Goal: Information Seeking & Learning: Find specific fact

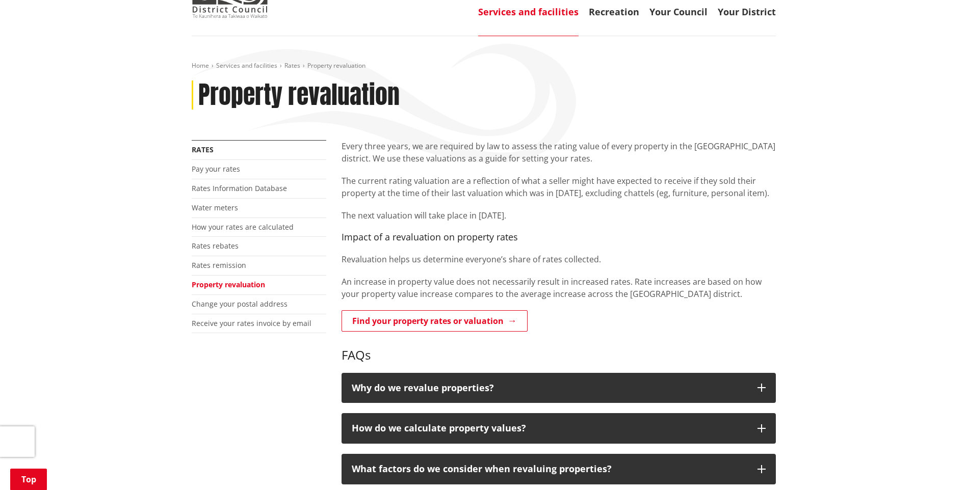
scroll to position [153, 0]
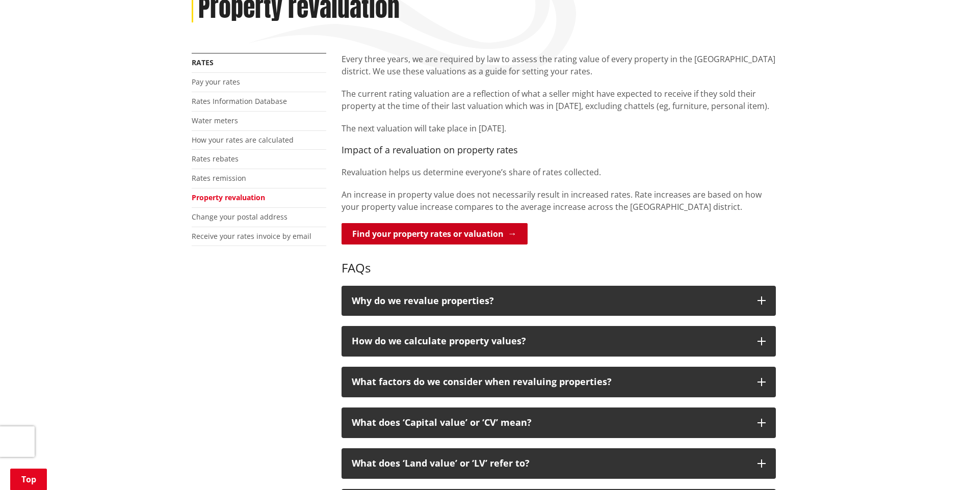
click at [422, 234] on link "Find your property rates or valuation" at bounding box center [435, 233] width 186 height 21
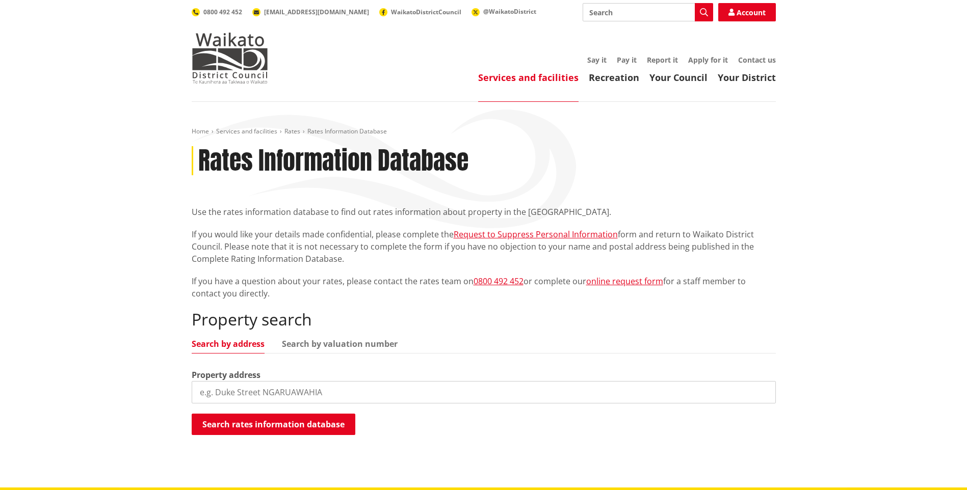
click at [272, 396] on input "search" at bounding box center [484, 392] width 584 height 22
paste input "1638"
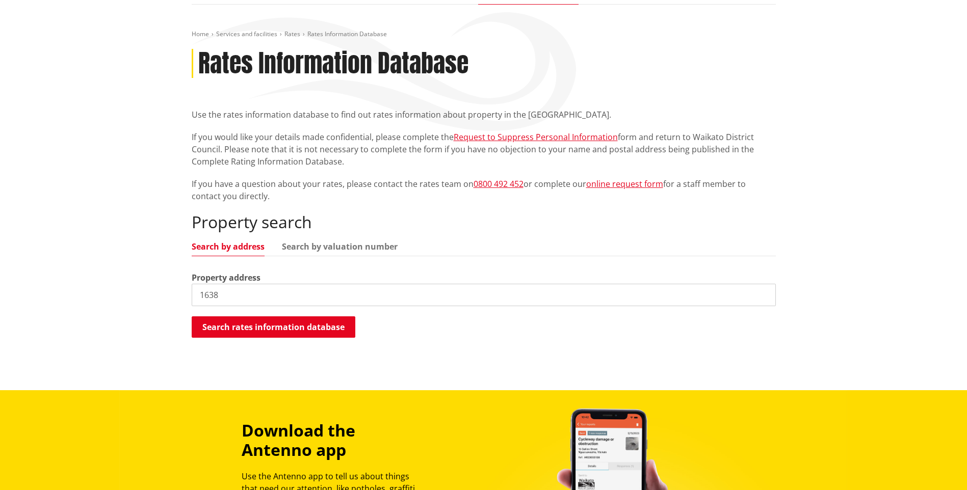
scroll to position [102, 0]
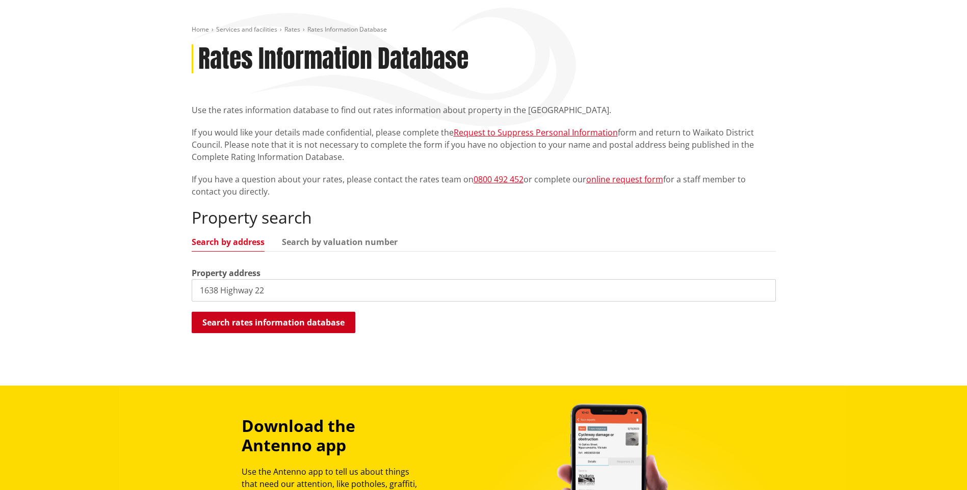
type input "1638 Highway 22"
click at [299, 321] on button "Search rates information database" at bounding box center [274, 322] width 164 height 21
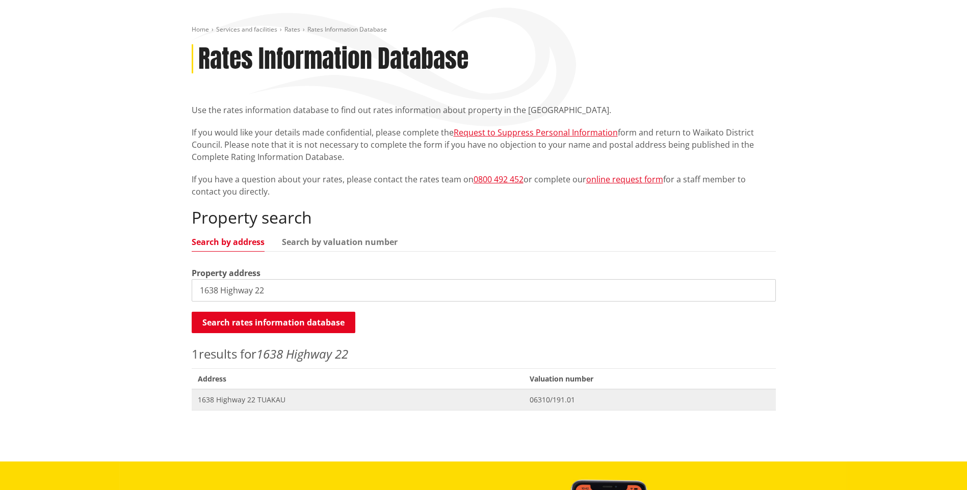
click at [285, 400] on span "1638 Highway 22 TUAKAU" at bounding box center [358, 400] width 320 height 10
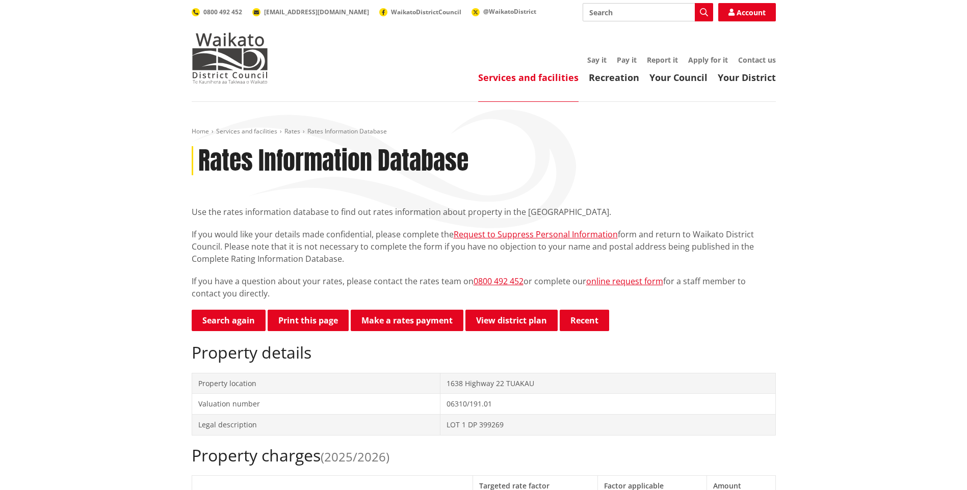
scroll to position [255, 0]
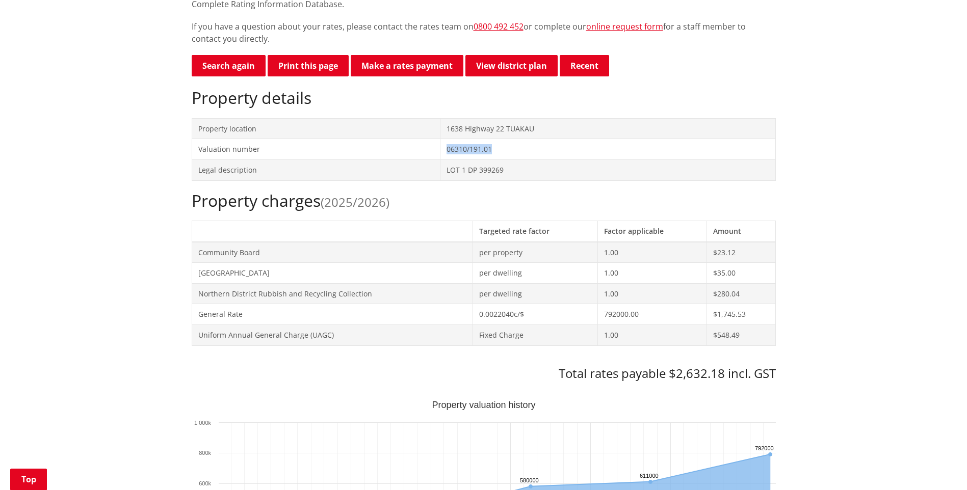
drag, startPoint x: 495, startPoint y: 149, endPoint x: 435, endPoint y: 148, distance: 59.6
click at [435, 148] on tr "Valuation number 06310/191.01" at bounding box center [484, 149] width 584 height 21
copy tr "06310/191.01"
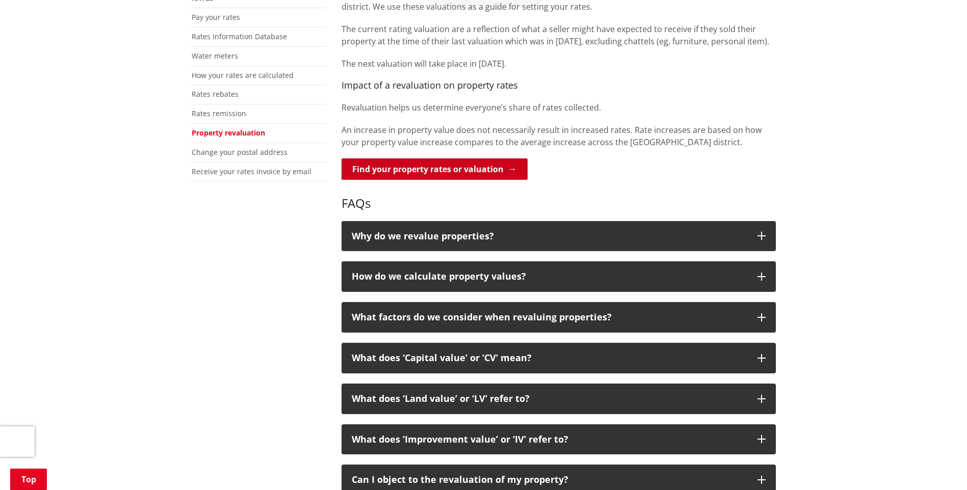
scroll to position [255, 0]
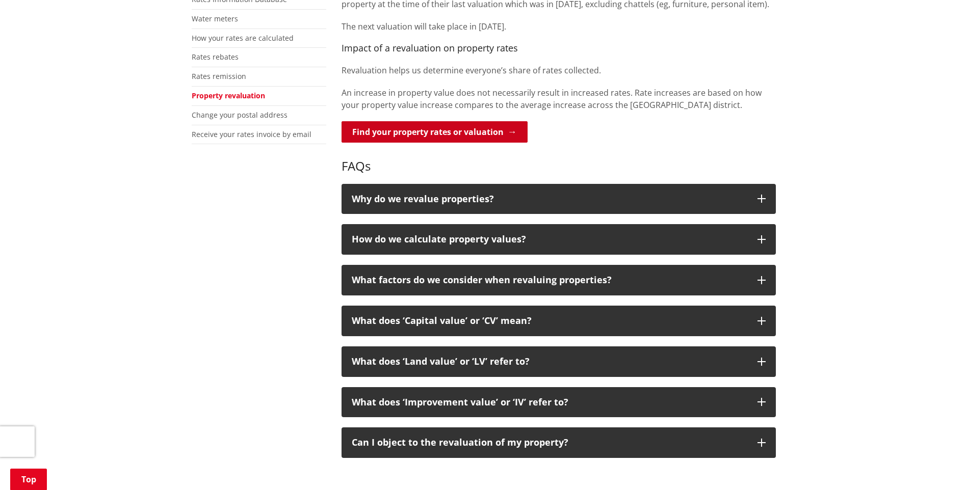
click at [454, 134] on link "Find your property rates or valuation" at bounding box center [435, 131] width 186 height 21
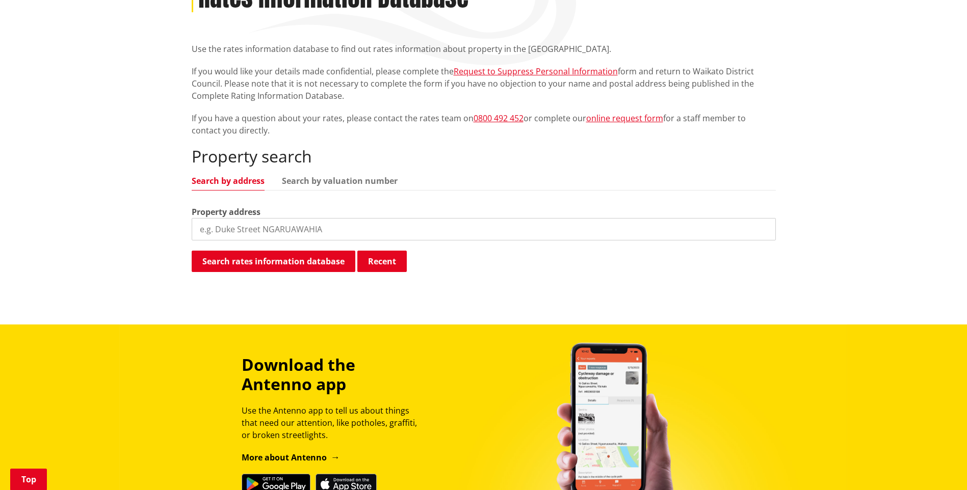
scroll to position [204, 0]
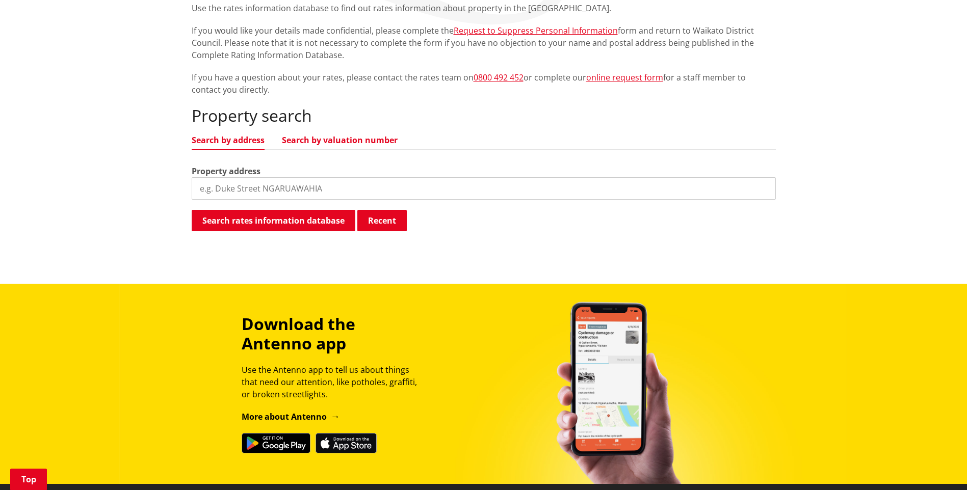
click at [342, 143] on link "Search by valuation number" at bounding box center [340, 140] width 116 height 8
click at [276, 190] on input "search" at bounding box center [484, 188] width 584 height 22
paste input "06310/191.01"
click at [258, 223] on button "Search rates information database" at bounding box center [274, 220] width 164 height 21
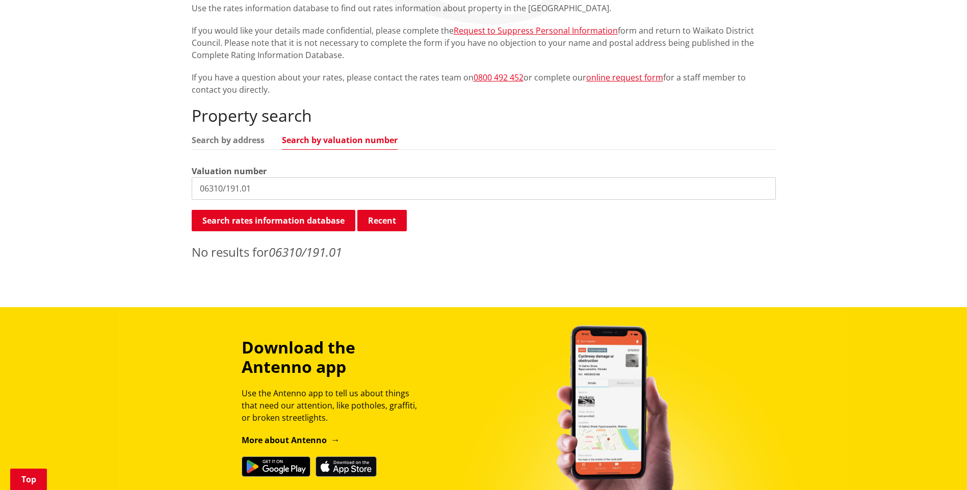
drag, startPoint x: 278, startPoint y: 189, endPoint x: 95, endPoint y: 189, distance: 183.0
click at [95, 189] on div "Home Services and facilities Rates Rates Information Database Rates Information…" at bounding box center [483, 102] width 967 height 409
click at [246, 193] on input "06310/191.01" at bounding box center [484, 188] width 584 height 22
drag, startPoint x: 217, startPoint y: 191, endPoint x: 72, endPoint y: 196, distance: 144.9
click at [78, 196] on div "Home Services and facilities Rates Rates Information Database Rates Information…" at bounding box center [483, 102] width 967 height 409
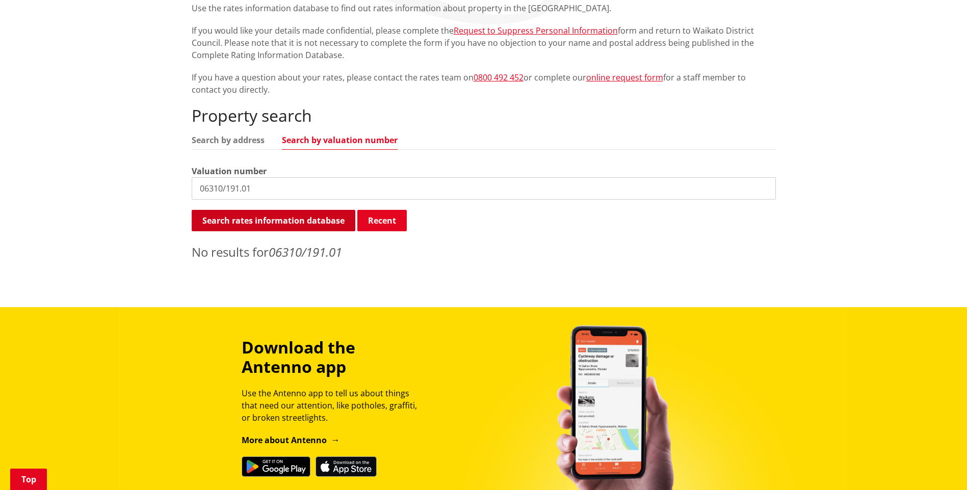
type input "06310/191.01"
click at [264, 220] on button "Search rates information database" at bounding box center [274, 220] width 164 height 21
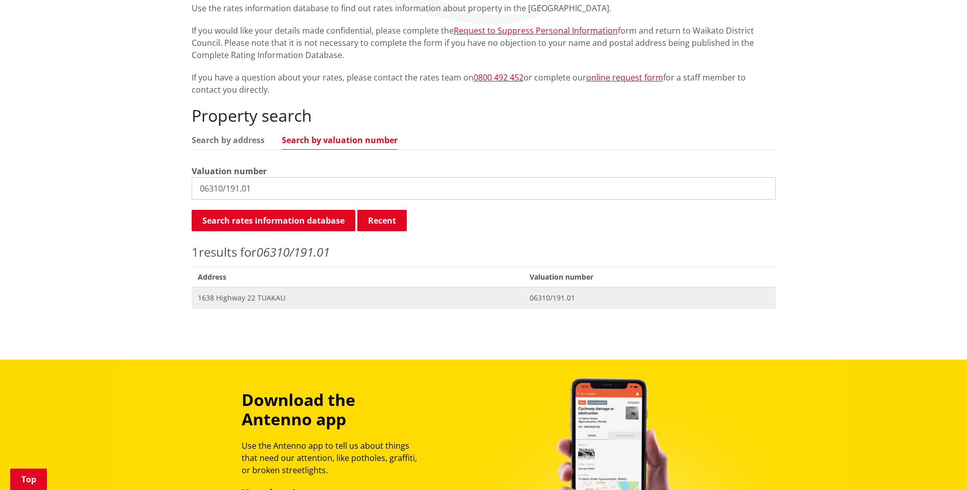
click at [254, 294] on span "1638 Highway 22 TUAKAU" at bounding box center [358, 298] width 320 height 10
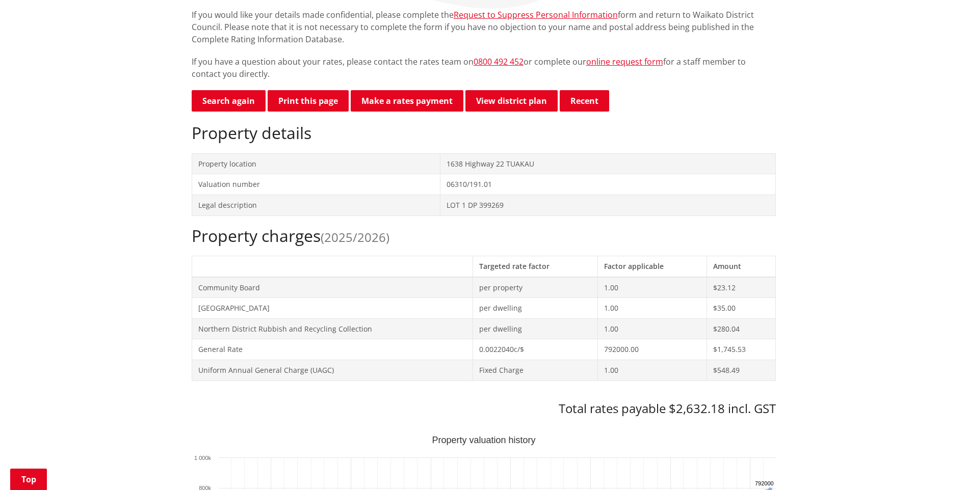
scroll to position [153, 0]
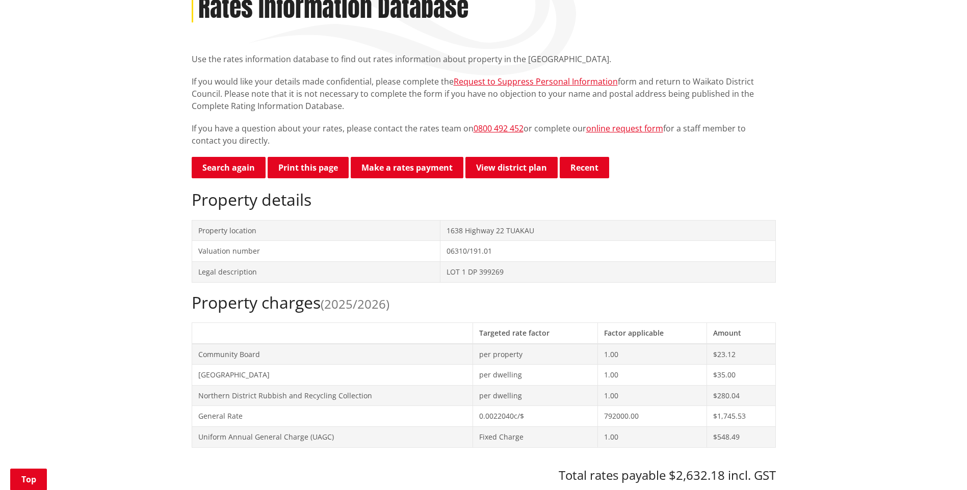
drag, startPoint x: 322, startPoint y: 171, endPoint x: 72, endPoint y: 435, distance: 363.5
click at [322, 171] on button "Print this page" at bounding box center [308, 167] width 81 height 21
